Goal: Information Seeking & Learning: Learn about a topic

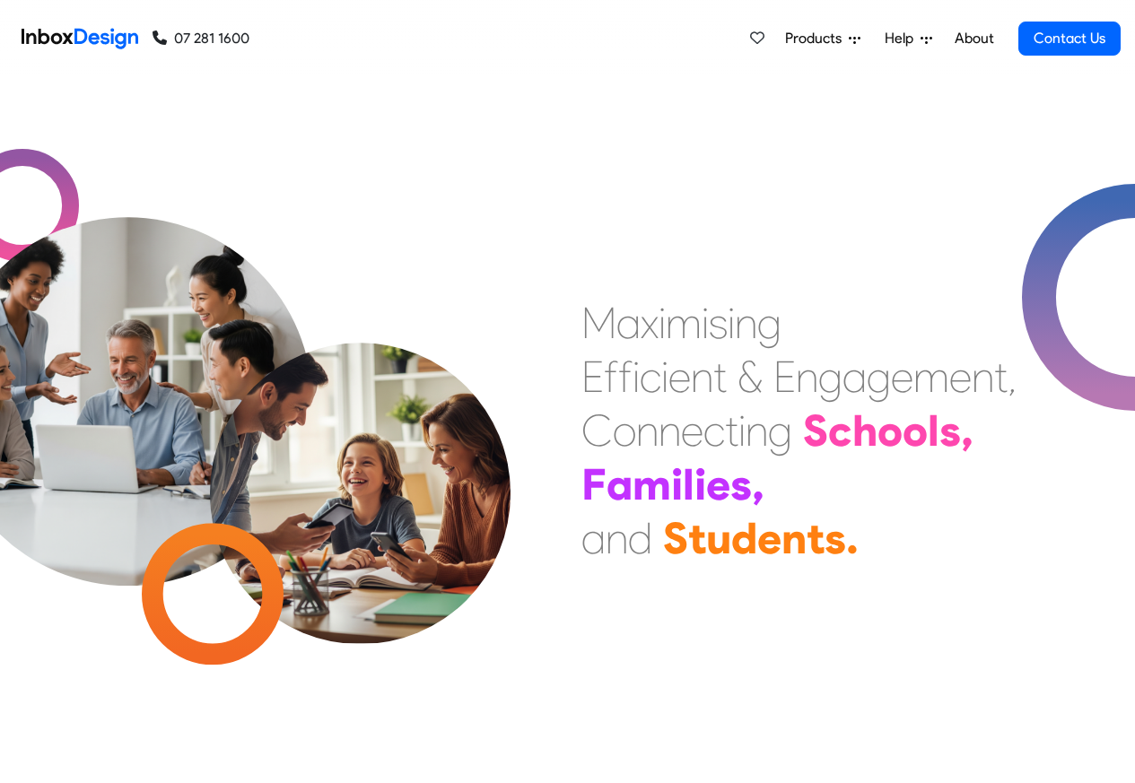
click at [831, 39] on span "Products" at bounding box center [817, 39] width 64 height 22
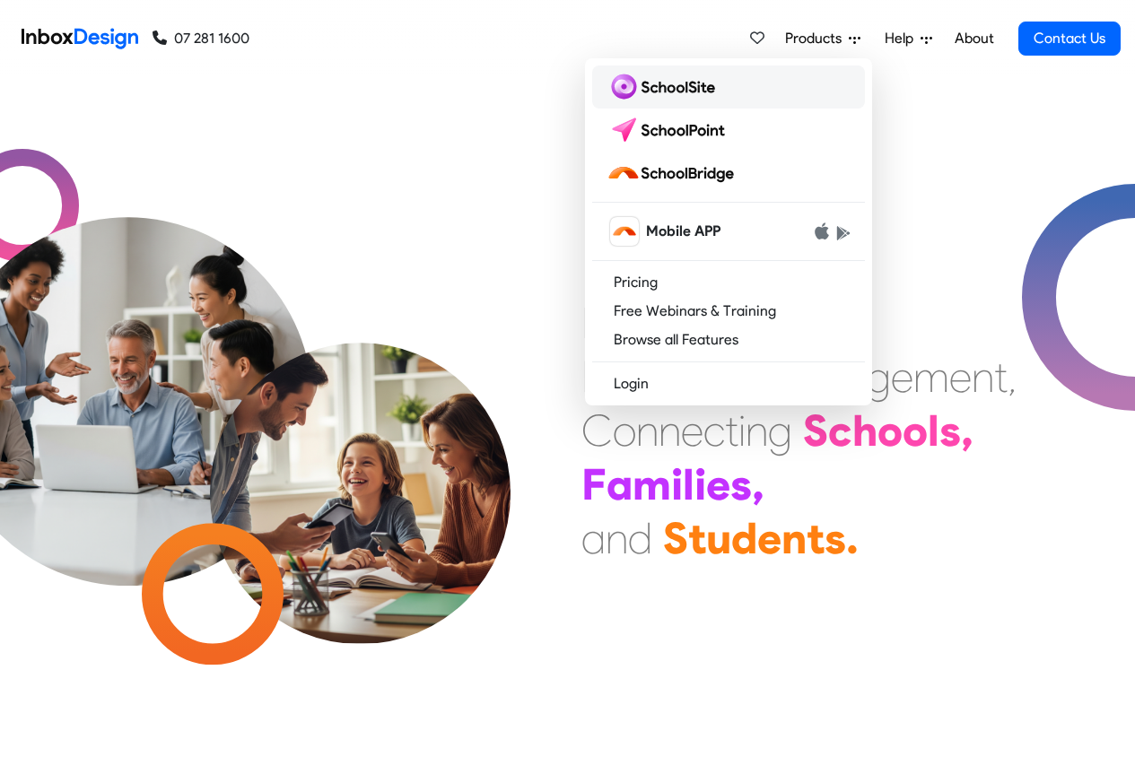
click at [662, 91] on img at bounding box center [665, 87] width 116 height 29
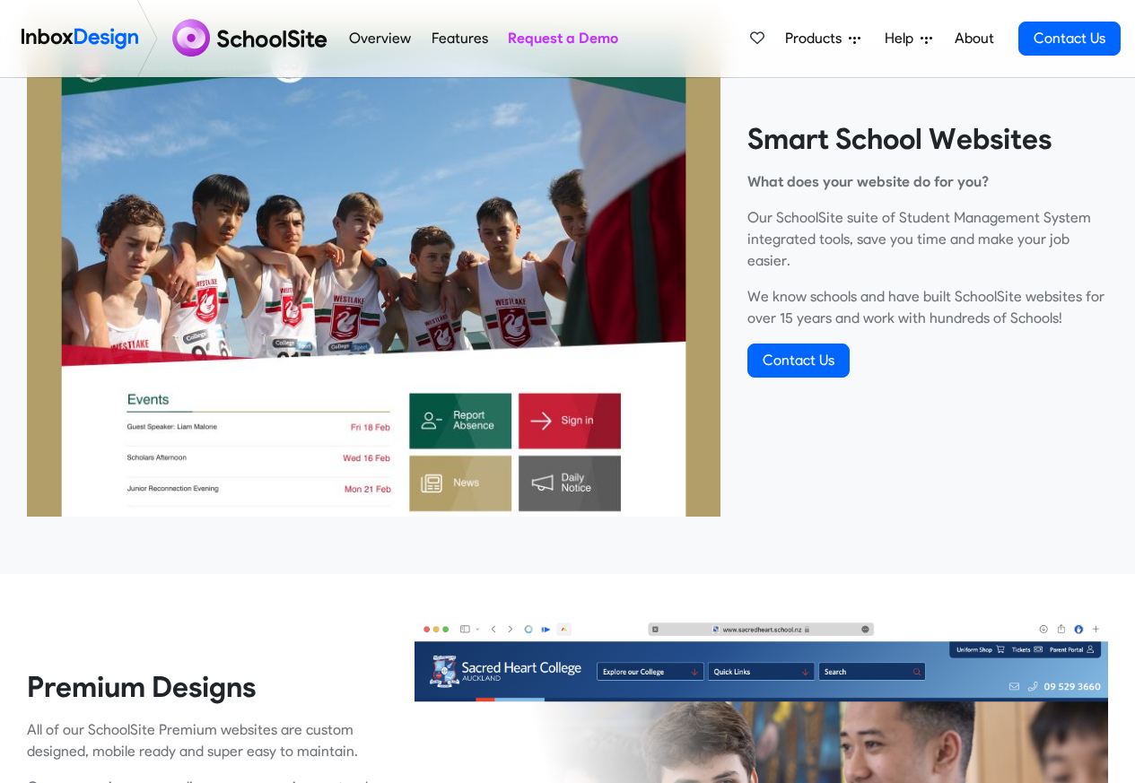
scroll to position [646, 0]
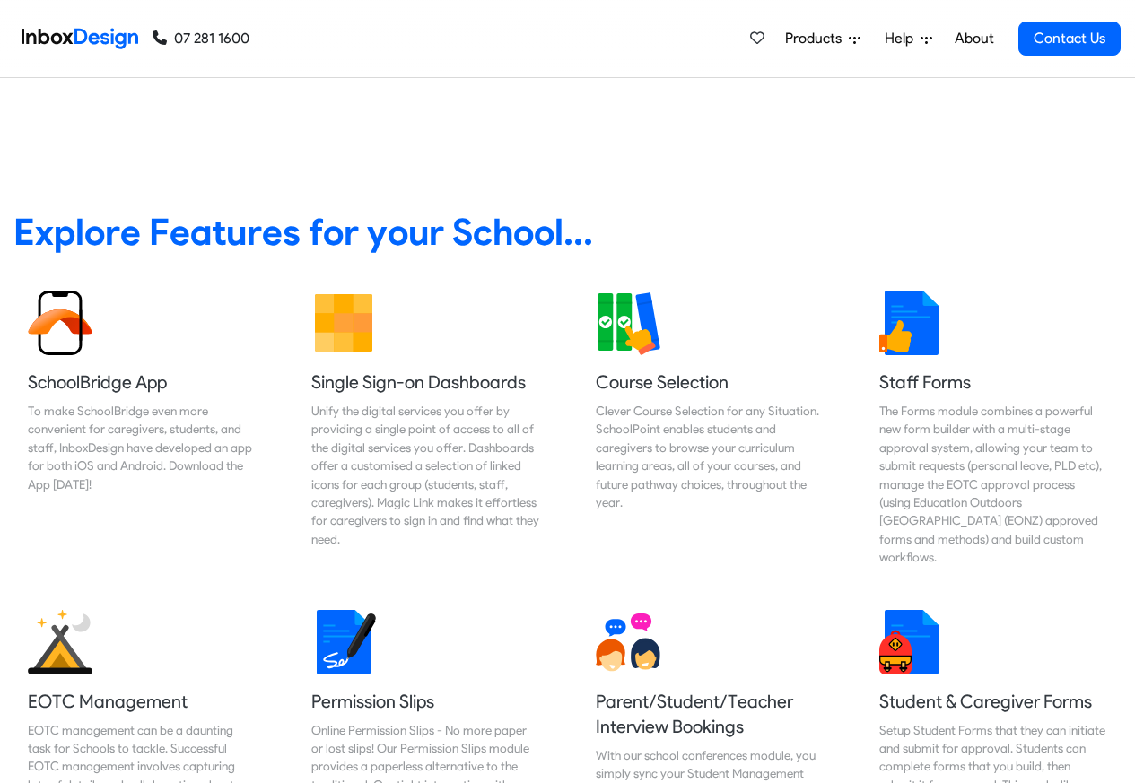
scroll to position [649, 0]
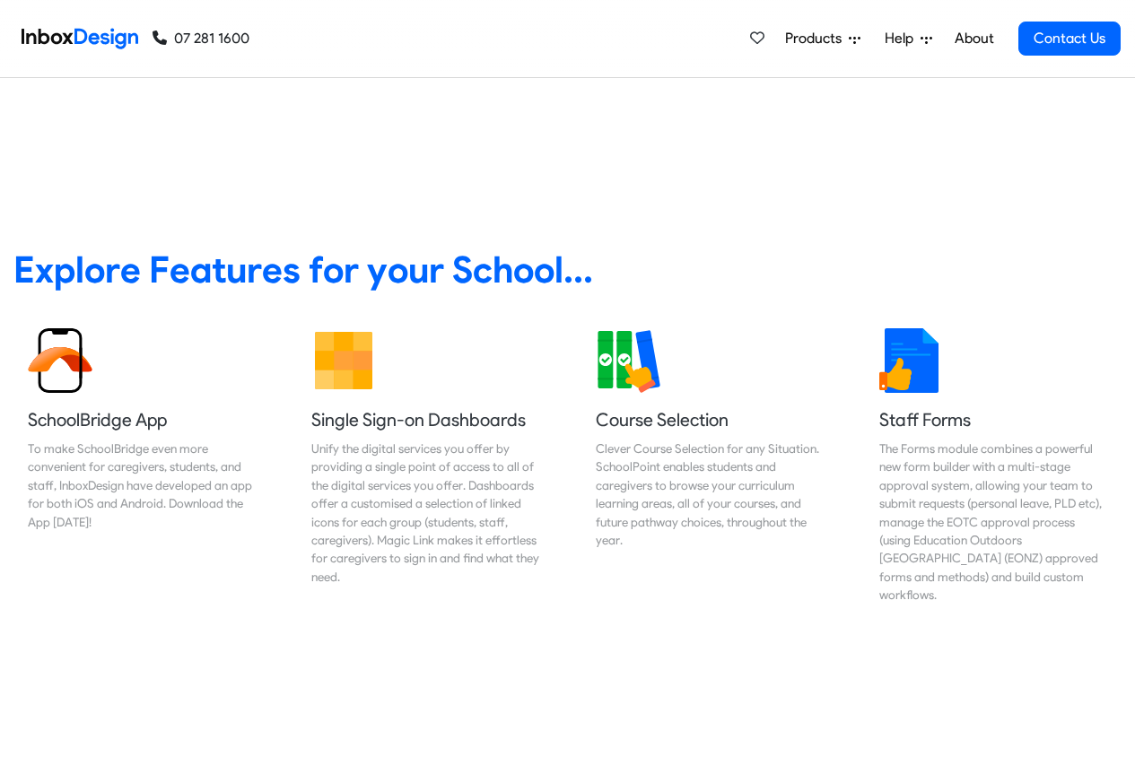
scroll to position [646, 0]
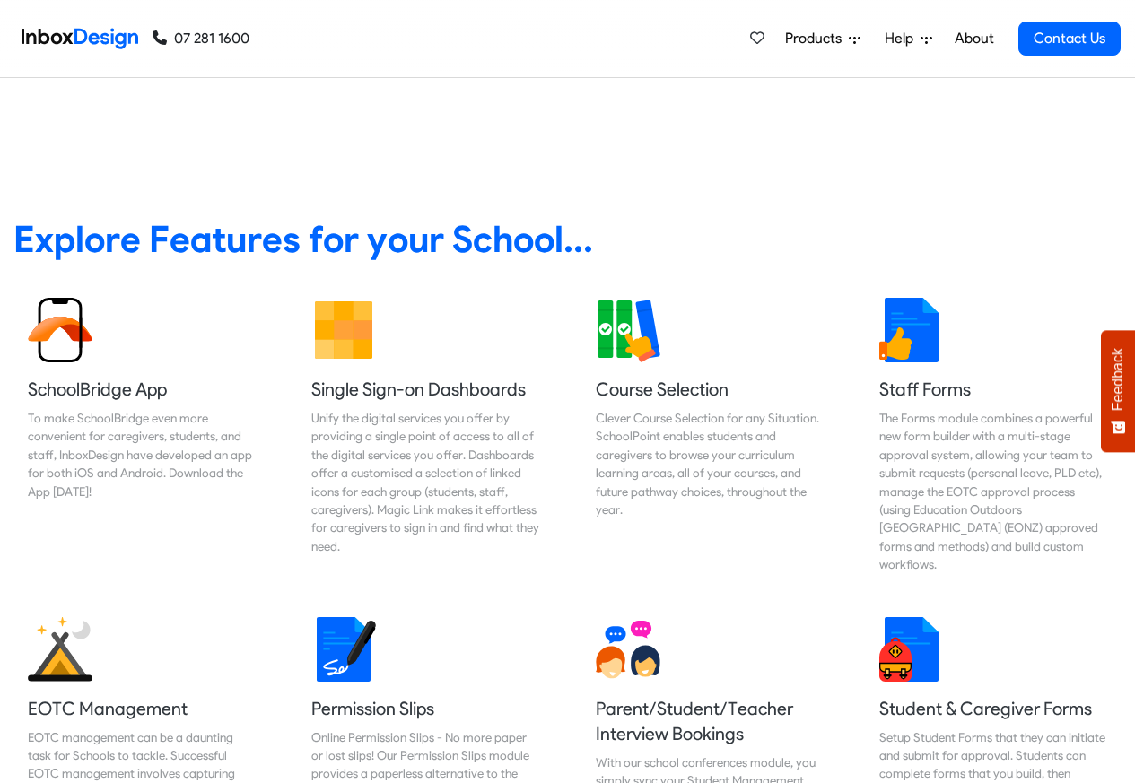
click at [897, 39] on span "Help" at bounding box center [903, 39] width 36 height 22
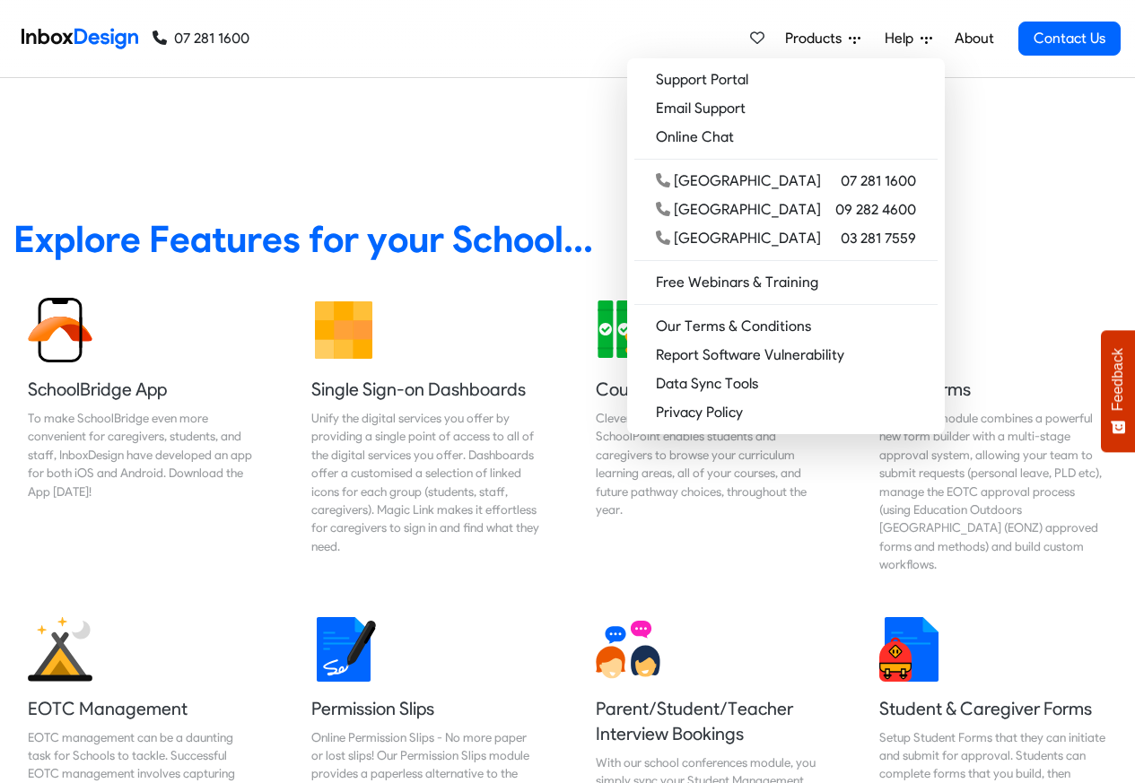
click at [963, 39] on link "About" at bounding box center [973, 39] width 49 height 36
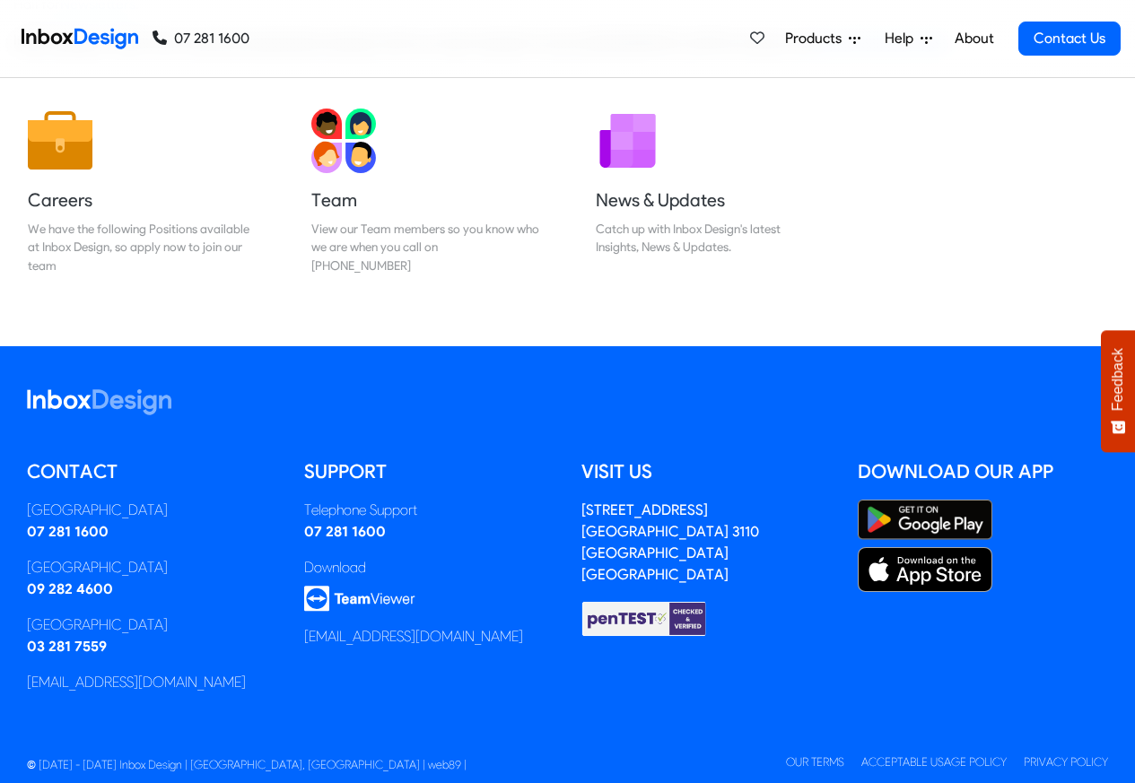
scroll to position [298, 0]
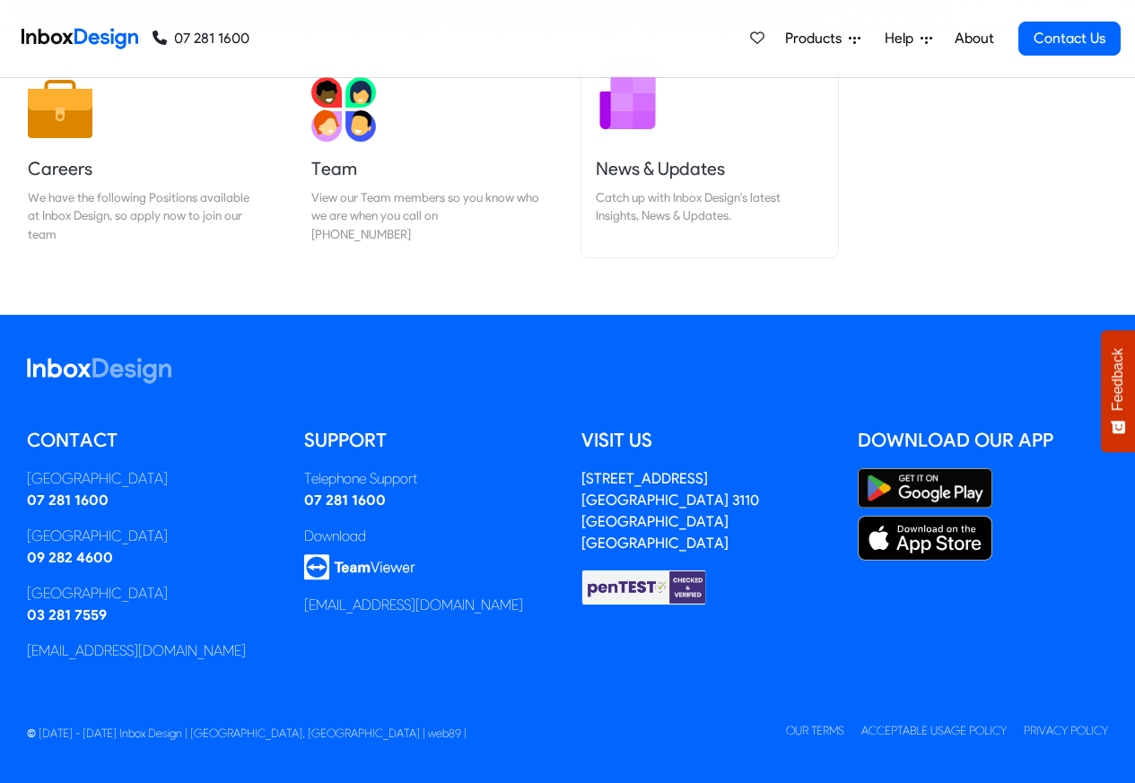
click at [640, 237] on link "News & Updates Catch up with Inbox Design's latest Insights, News & Updates." at bounding box center [709, 160] width 257 height 195
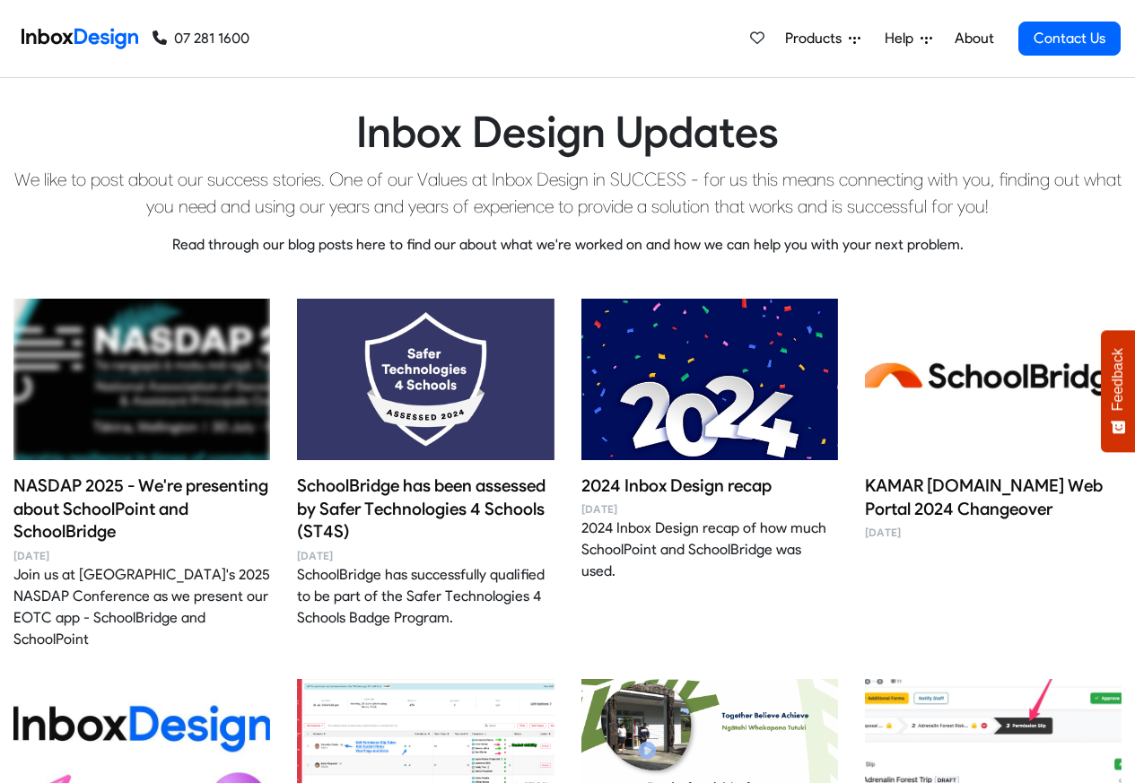
click at [122, 420] on img at bounding box center [141, 379] width 257 height 215
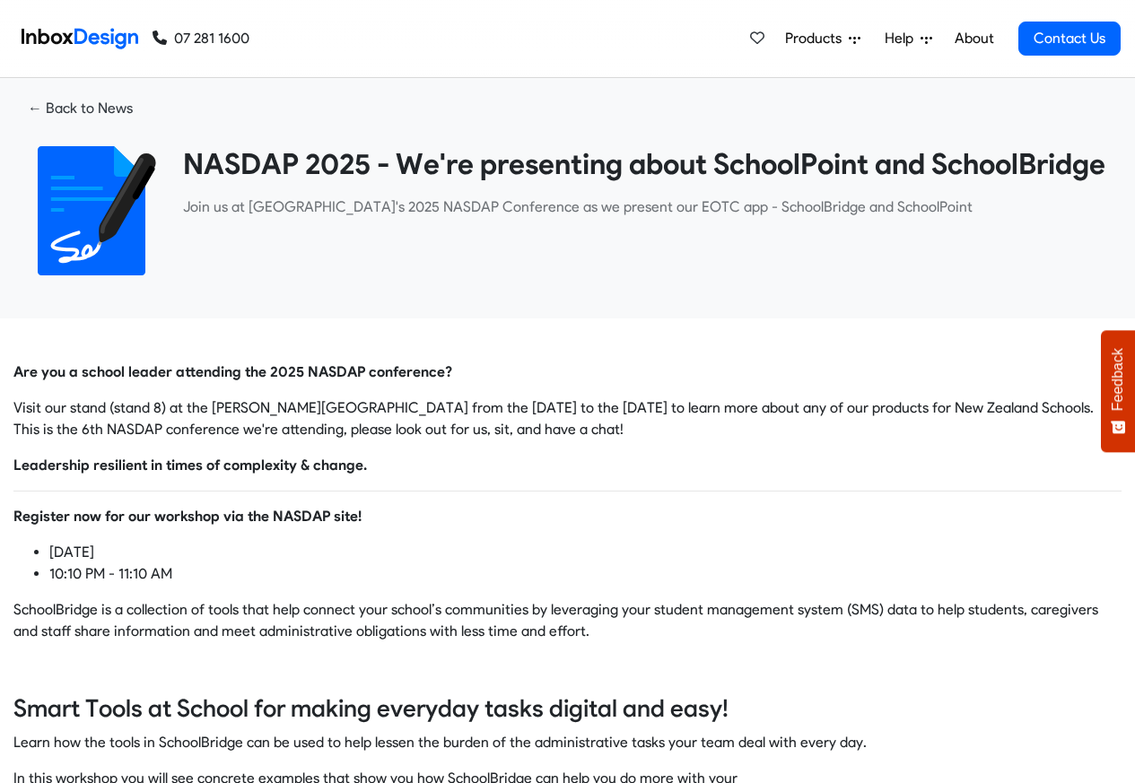
click at [225, 474] on strong "Leadership resilient in times of complexity & change." at bounding box center [190, 465] width 354 height 17
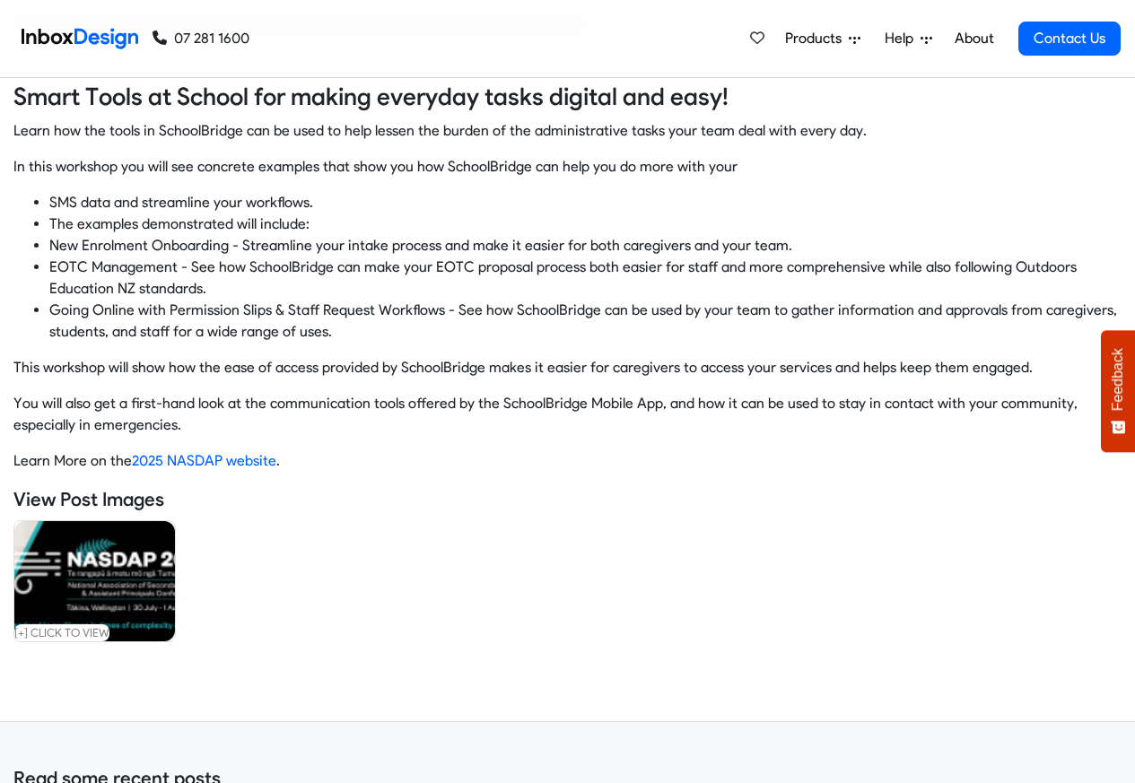
scroll to position [646, 0]
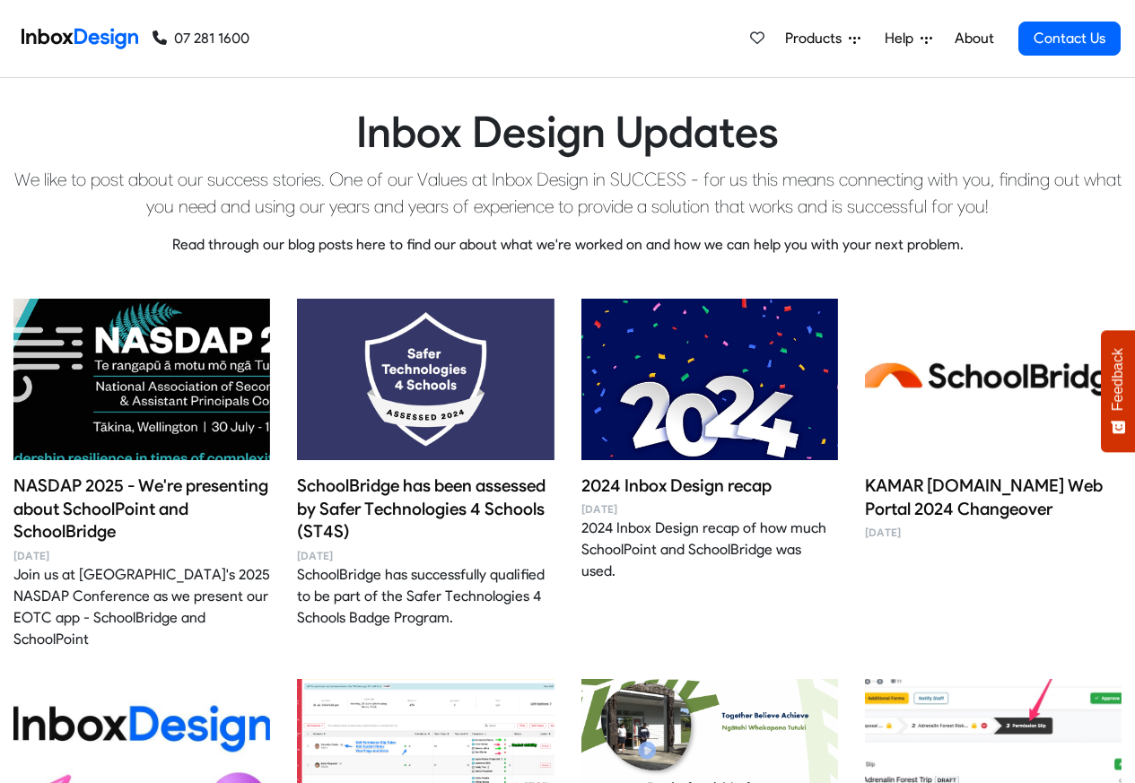
click at [398, 490] on h4 "SchoolBridge has been assessed by Safer Technologies 4 Schools (ST4S)" at bounding box center [425, 510] width 257 height 70
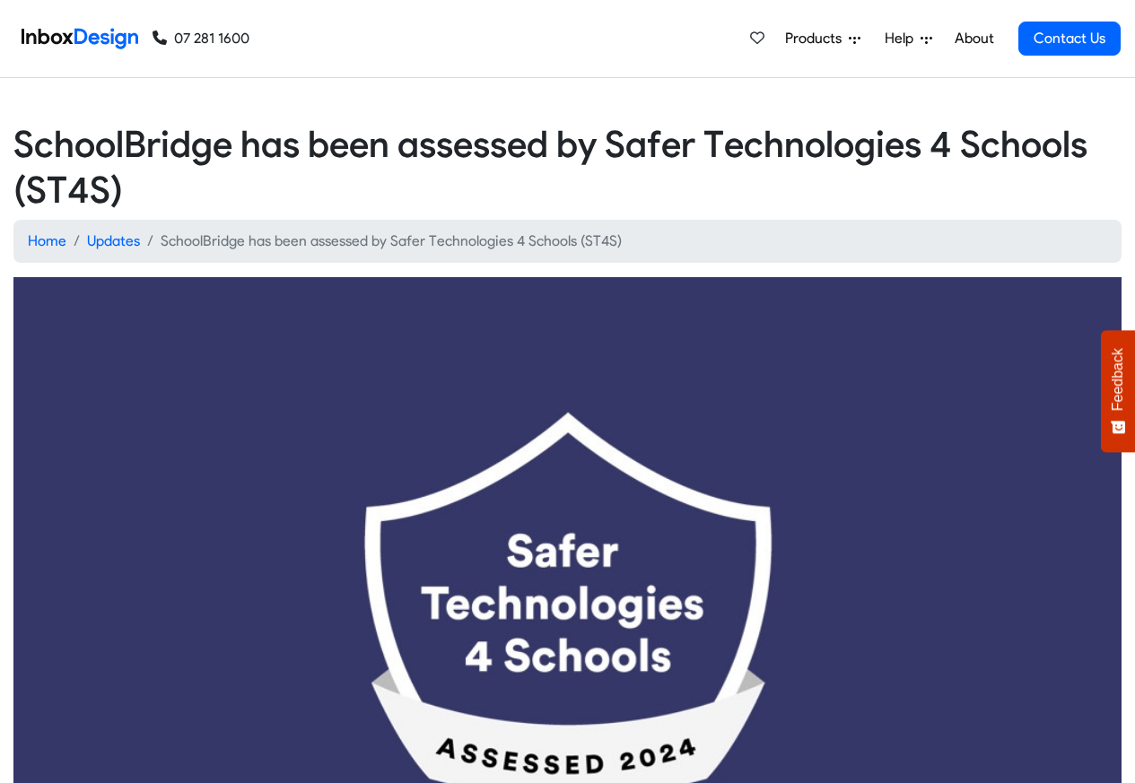
click at [382, 492] on img at bounding box center [567, 637] width 1108 height 721
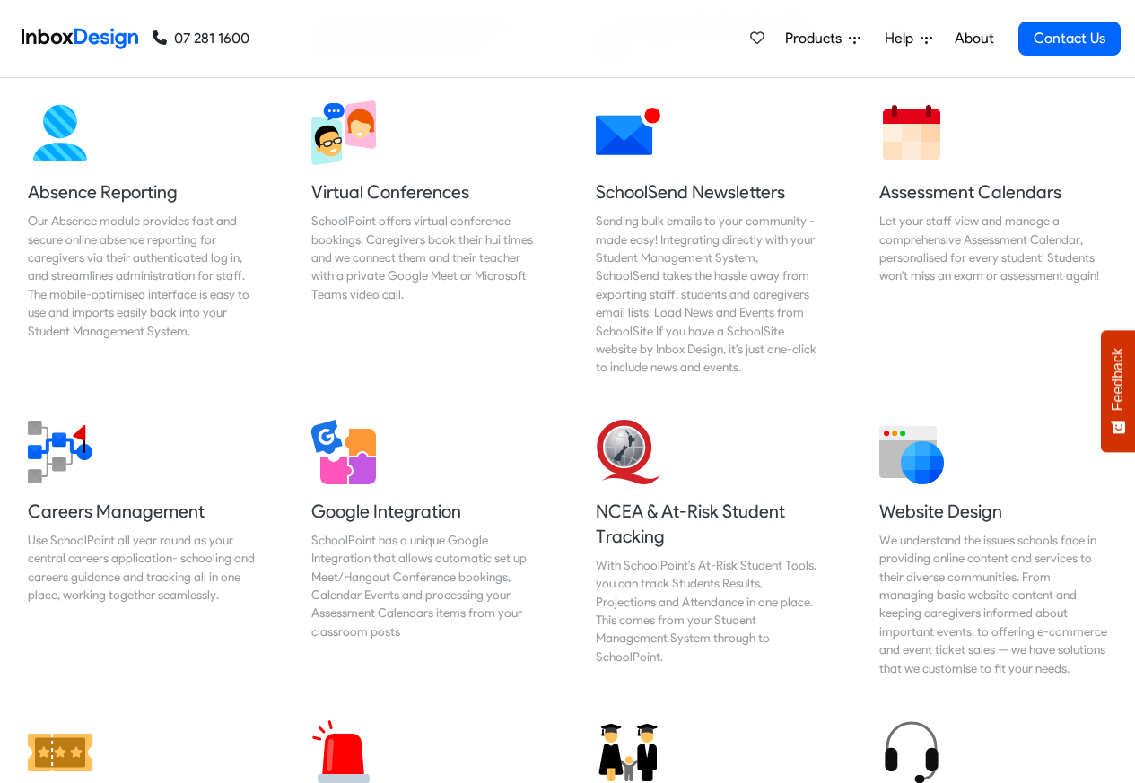
scroll to position [1508, 0]
